Goal: Check status: Check status

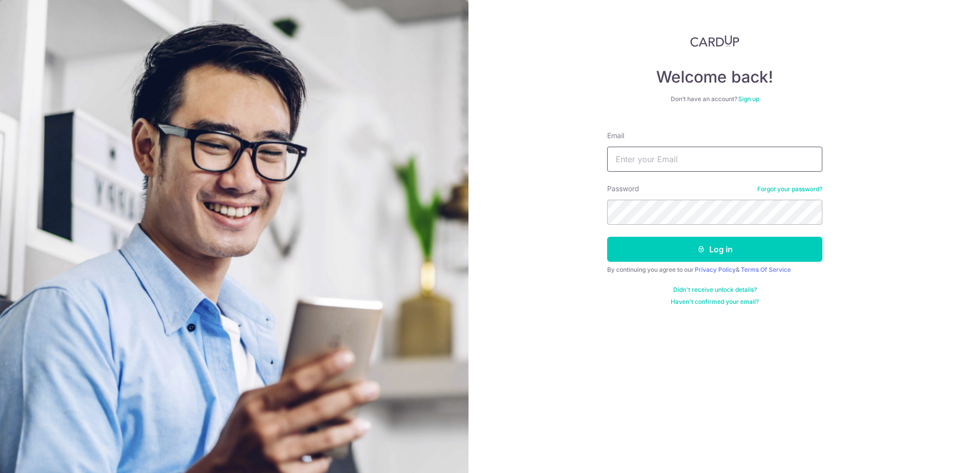
click at [648, 159] on input "Email" at bounding box center [714, 159] width 215 height 25
type input "[EMAIL_ADDRESS][DOMAIN_NAME]"
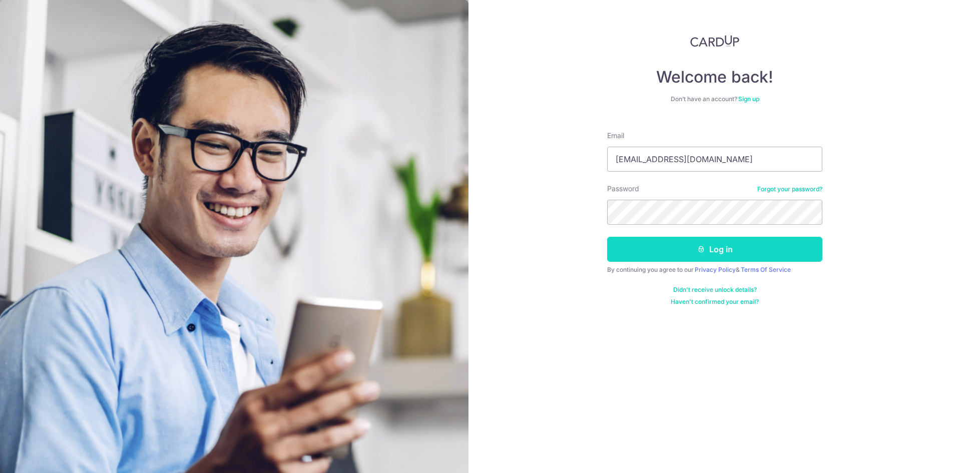
click at [701, 245] on icon "submit" at bounding box center [701, 249] width 8 height 8
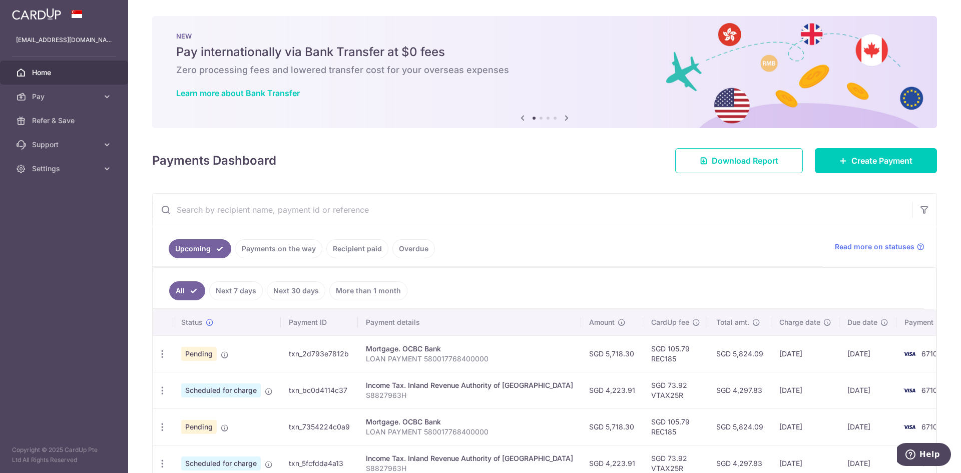
scroll to position [134, 0]
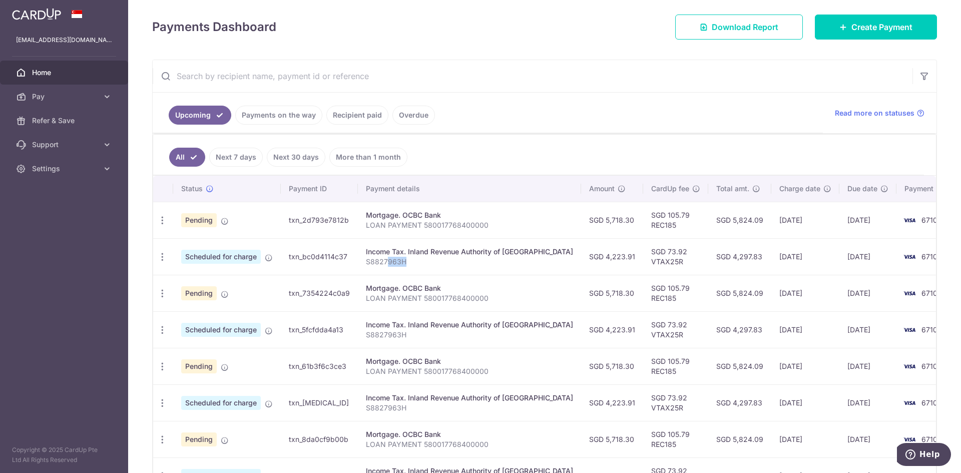
drag, startPoint x: 436, startPoint y: 267, endPoint x: 388, endPoint y: 259, distance: 48.6
click at [388, 259] on td "Income Tax. Inland Revenue Authority of [GEOGRAPHIC_DATA] S8827963H" at bounding box center [469, 256] width 223 height 37
click at [357, 116] on link "Recipient paid" at bounding box center [357, 115] width 62 height 19
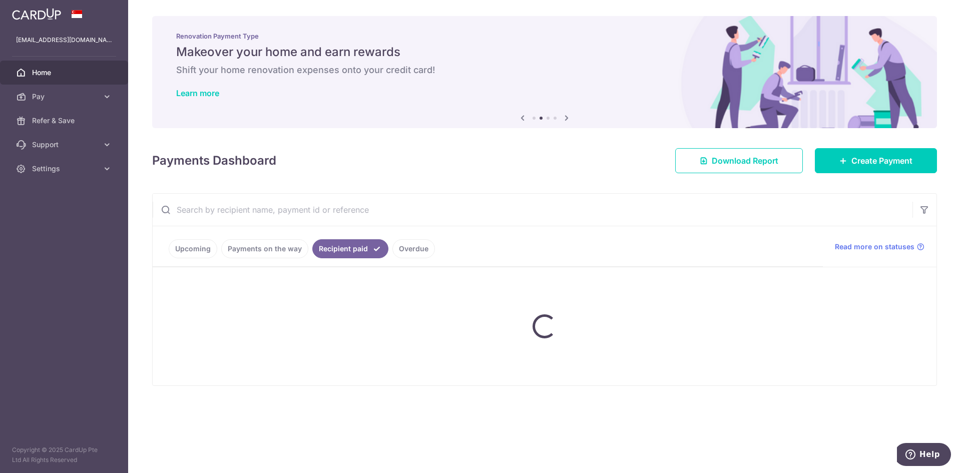
scroll to position [0, 0]
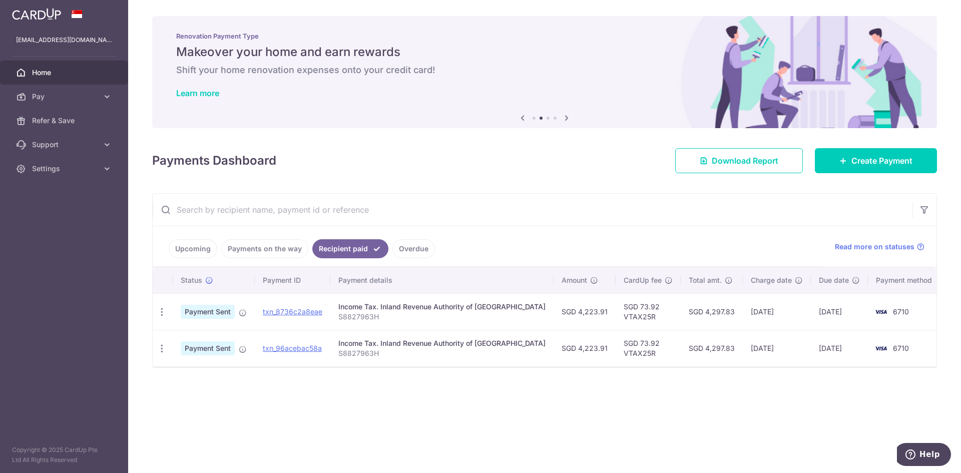
drag, startPoint x: 258, startPoint y: 246, endPoint x: 190, endPoint y: 255, distance: 68.6
click at [258, 247] on link "Payments on the way" at bounding box center [264, 248] width 87 height 19
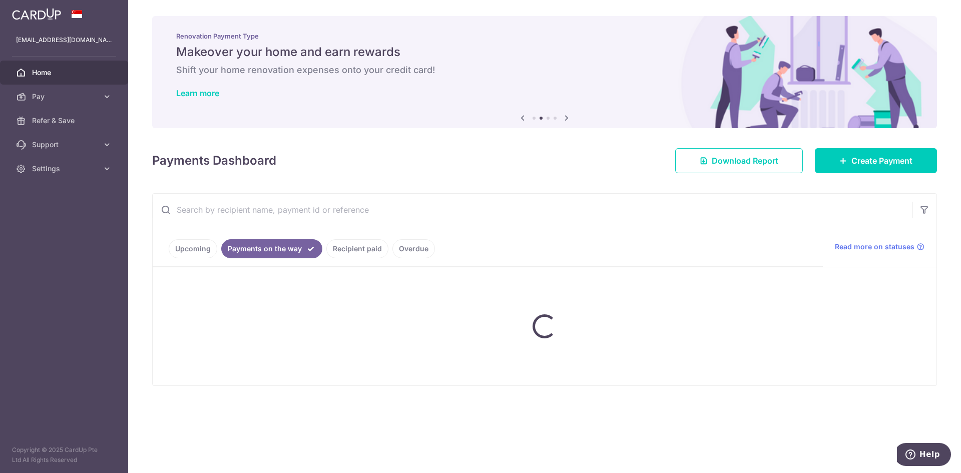
drag, startPoint x: 182, startPoint y: 251, endPoint x: 182, endPoint y: 259, distance: 8.0
click at [182, 251] on ul "Upcoming Payments on the way Recipient paid Overdue" at bounding box center [488, 246] width 670 height 41
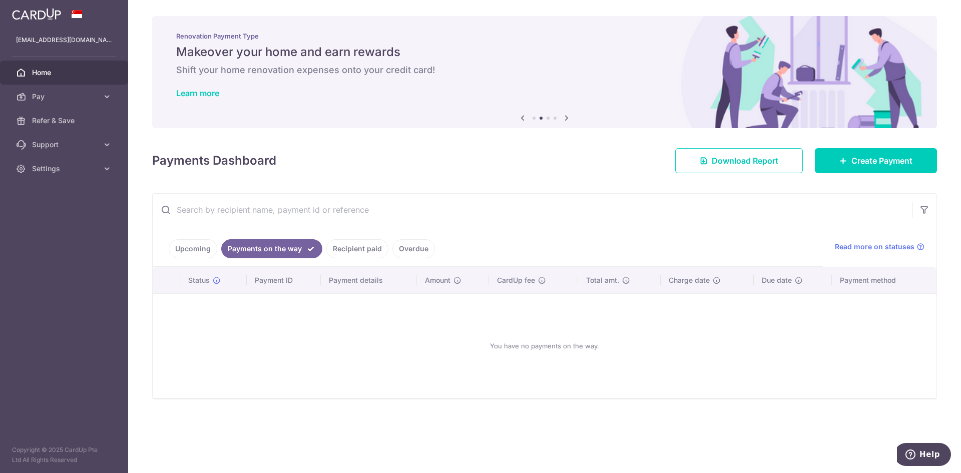
click at [203, 251] on link "Upcoming" at bounding box center [193, 248] width 49 height 19
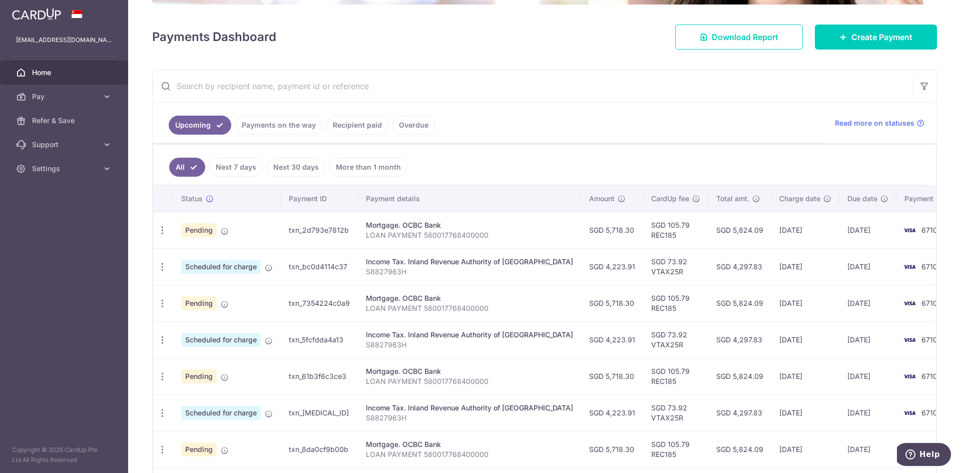
scroll to position [134, 0]
